Goal: Transaction & Acquisition: Purchase product/service

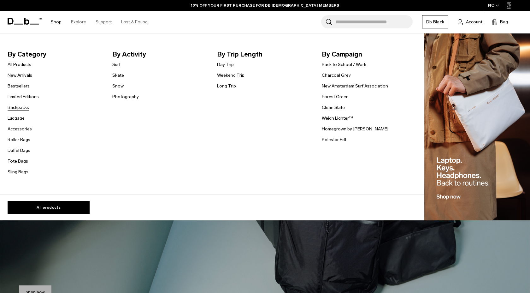
click at [21, 110] on link "Backpacks" at bounding box center [18, 107] width 21 height 7
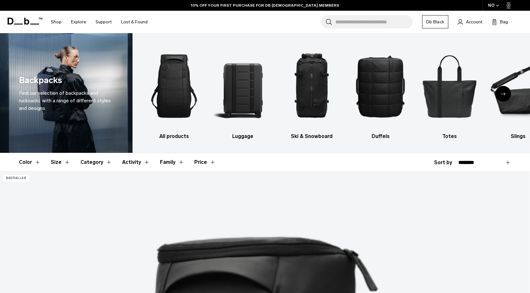
scroll to position [145, 0]
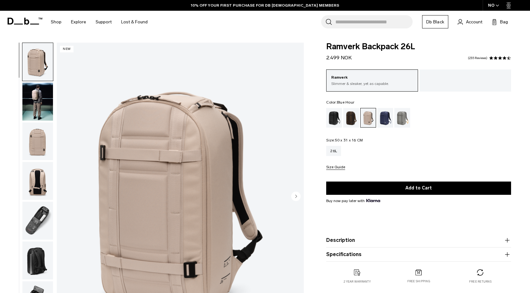
click at [385, 121] on div "Blue Hour" at bounding box center [385, 118] width 16 height 20
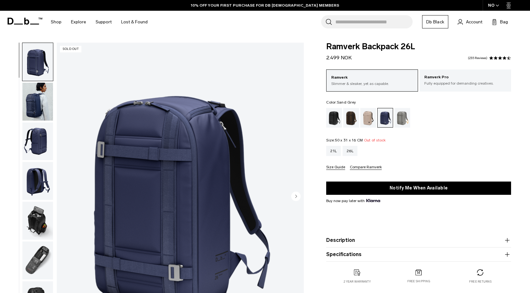
click at [400, 122] on div "Sand Grey" at bounding box center [403, 118] width 16 height 20
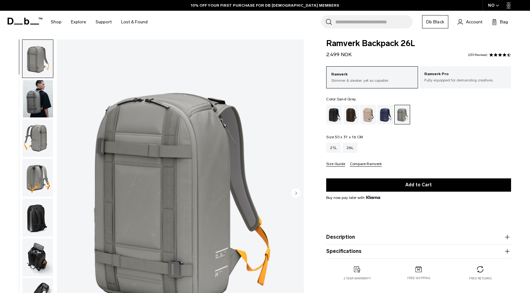
scroll to position [19, 0]
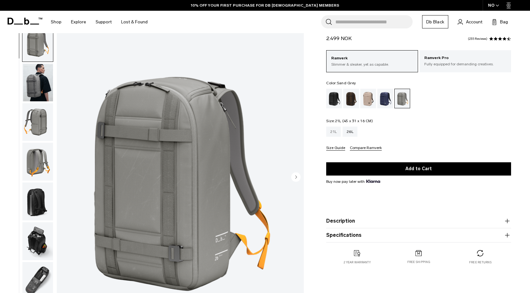
click at [334, 132] on div "21L" at bounding box center [333, 132] width 15 height 10
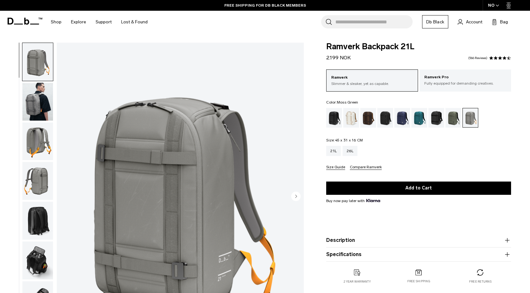
click at [453, 119] on div "Moss Green" at bounding box center [454, 118] width 16 height 20
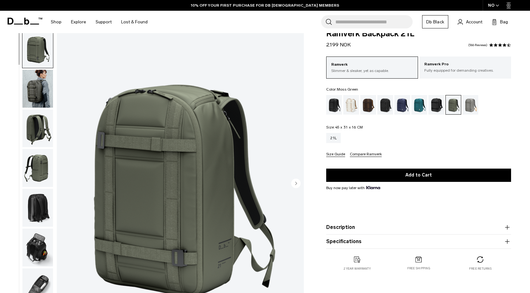
scroll to position [13, 0]
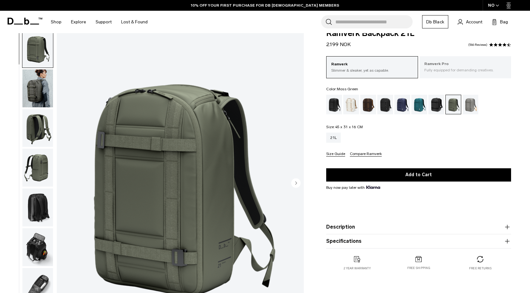
click at [448, 69] on p "Fully equipped for demanding creatives." at bounding box center [465, 70] width 82 height 6
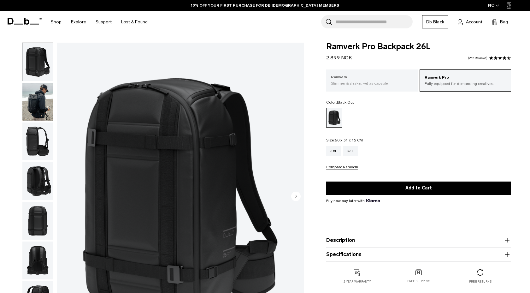
click at [394, 86] on p "Slimmer & sleaker, yet as capable." at bounding box center [372, 83] width 82 height 6
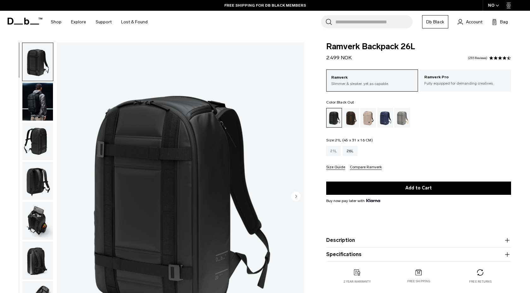
click at [332, 153] on div "21L" at bounding box center [333, 151] width 15 height 10
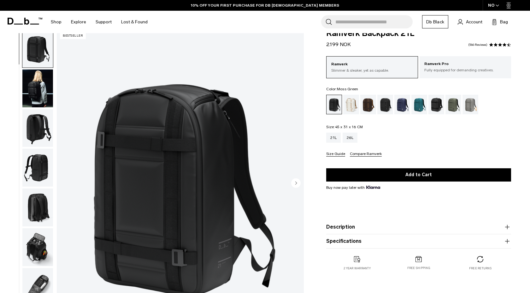
click at [450, 108] on div "Moss Green" at bounding box center [454, 105] width 16 height 20
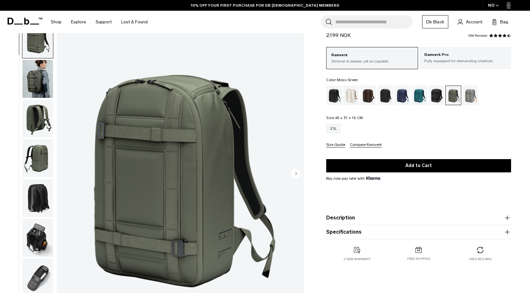
click at [47, 73] on img "button" at bounding box center [37, 79] width 31 height 38
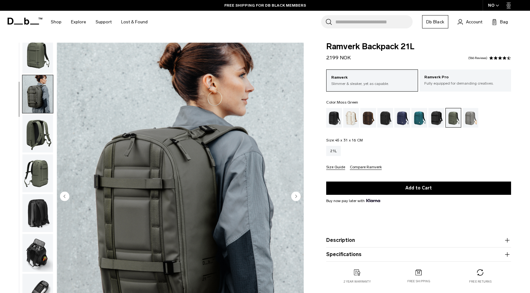
click at [480, 120] on ul at bounding box center [418, 118] width 185 height 20
click at [473, 120] on div "Sand Grey" at bounding box center [471, 118] width 16 height 20
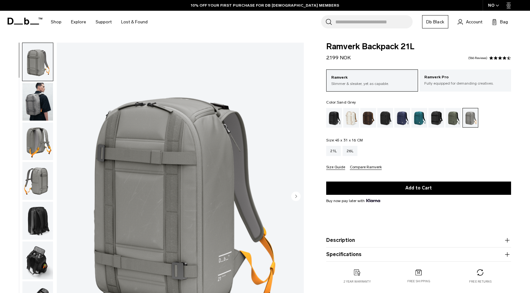
click at [50, 92] on img "button" at bounding box center [37, 102] width 31 height 38
